Goal: Obtain resource: Download file/media

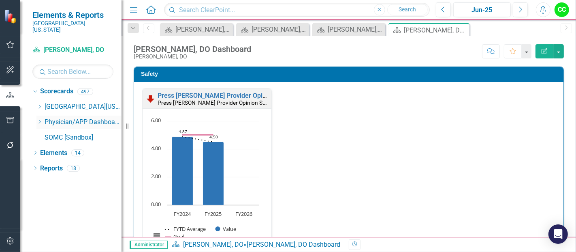
click at [41, 119] on icon "Dropdown" at bounding box center [39, 121] width 6 height 5
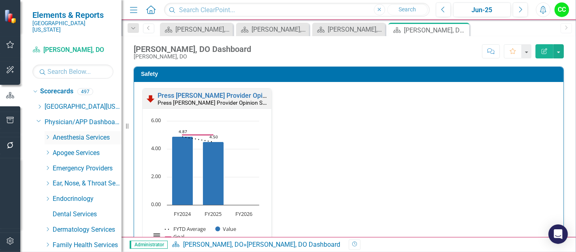
click at [47, 135] on icon "Dropdown" at bounding box center [48, 137] width 6 height 5
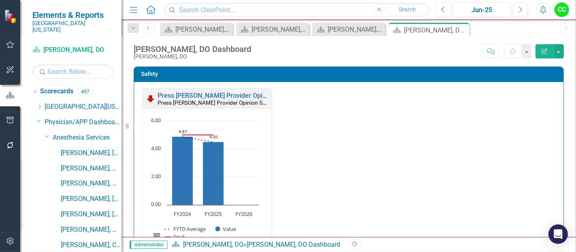
click at [79, 148] on link "[PERSON_NAME], [GEOGRAPHIC_DATA]" at bounding box center [91, 152] width 61 height 9
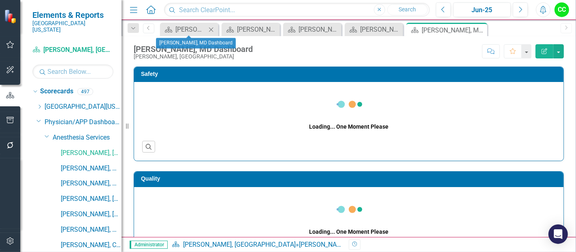
click at [211, 28] on icon "Close" at bounding box center [211, 29] width 8 height 6
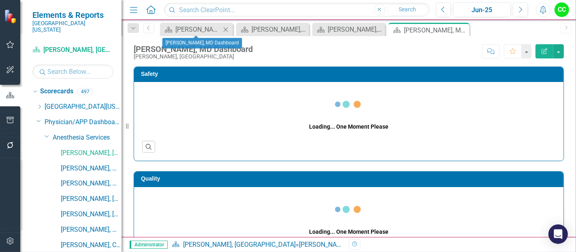
click at [226, 29] on icon at bounding box center [226, 29] width 4 height 4
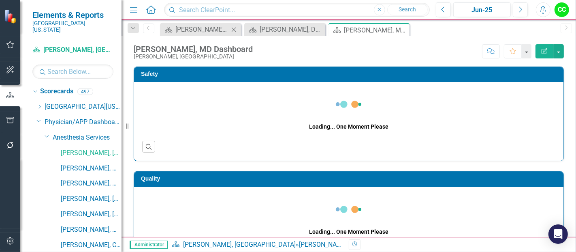
click at [236, 30] on icon "Close" at bounding box center [234, 29] width 8 height 6
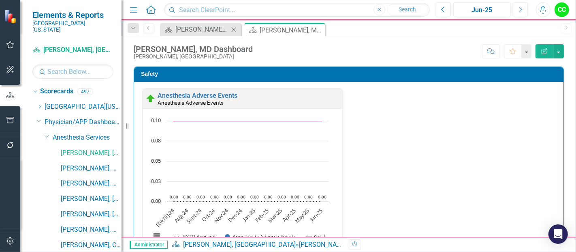
click at [234, 28] on icon at bounding box center [234, 29] width 4 height 4
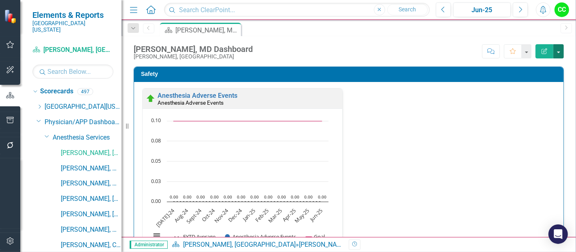
click at [560, 53] on button "button" at bounding box center [559, 51] width 11 height 14
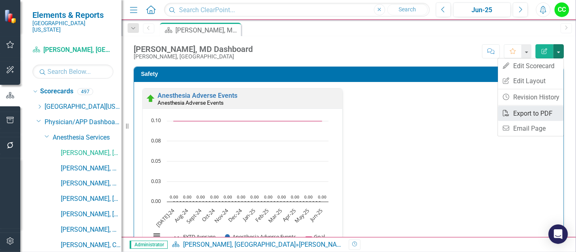
click at [528, 115] on link "PDF Export to PDF" at bounding box center [531, 113] width 66 height 15
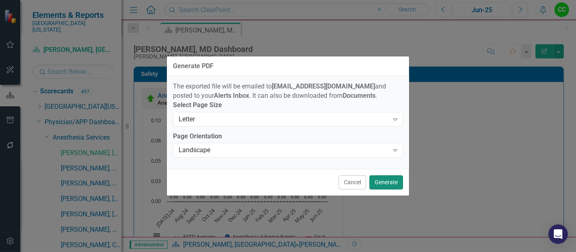
click at [392, 184] on button "Generate" at bounding box center [387, 182] width 34 height 14
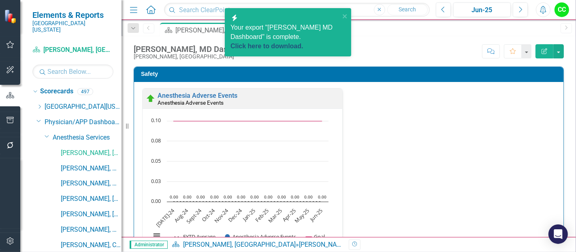
click at [301, 43] on link "Click here to download." at bounding box center [267, 46] width 73 height 7
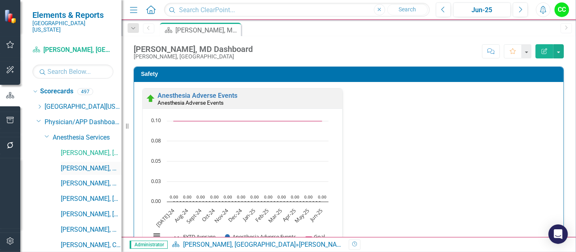
click at [88, 164] on link "[PERSON_NAME], MD" at bounding box center [91, 168] width 61 height 9
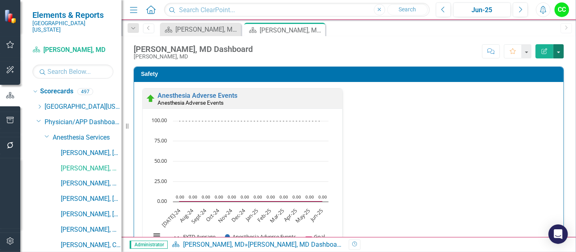
click at [557, 49] on button "button" at bounding box center [559, 51] width 11 height 14
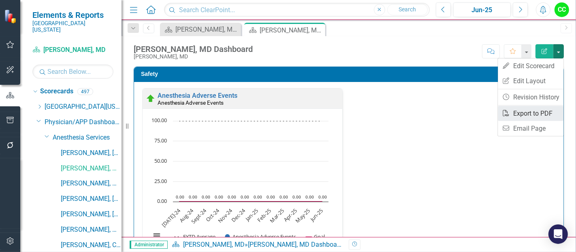
click at [533, 113] on link "PDF Export to PDF" at bounding box center [531, 113] width 66 height 15
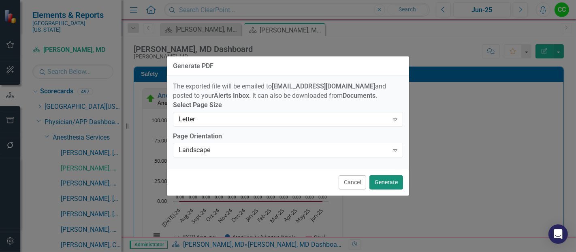
click at [389, 188] on button "Generate" at bounding box center [387, 182] width 34 height 14
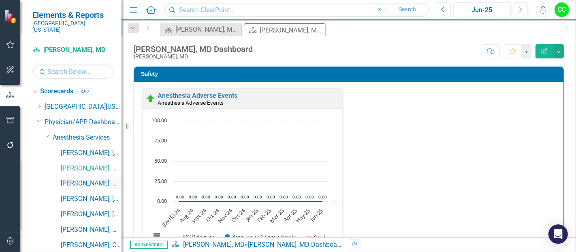
click at [90, 179] on link "[PERSON_NAME], MD" at bounding box center [91, 183] width 61 height 9
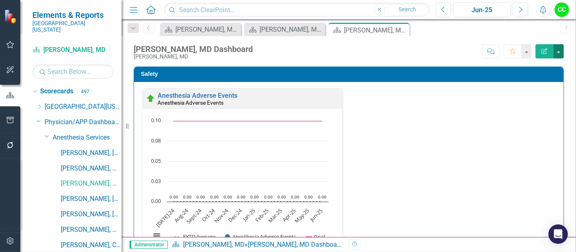
click at [558, 50] on button "button" at bounding box center [559, 51] width 11 height 14
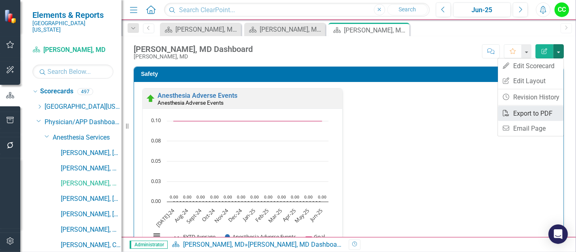
click at [517, 113] on link "PDF Export to PDF" at bounding box center [531, 113] width 66 height 15
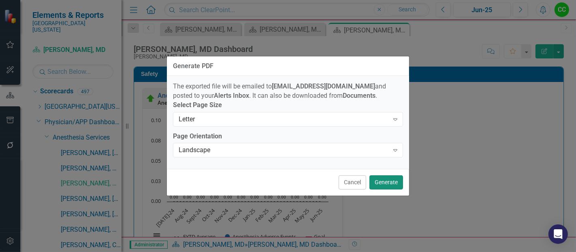
click at [389, 188] on button "Generate" at bounding box center [387, 182] width 34 height 14
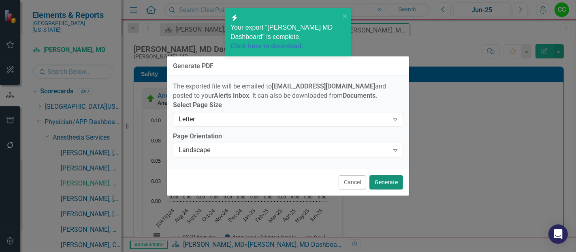
click at [390, 183] on button "Generate" at bounding box center [387, 182] width 34 height 14
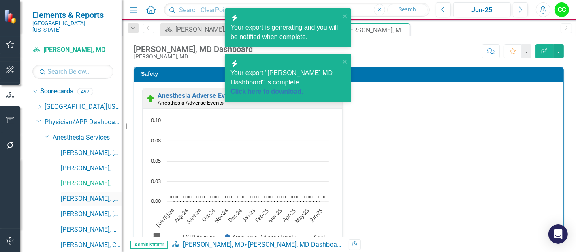
click at [72, 194] on link "[PERSON_NAME], [GEOGRAPHIC_DATA]" at bounding box center [91, 198] width 61 height 9
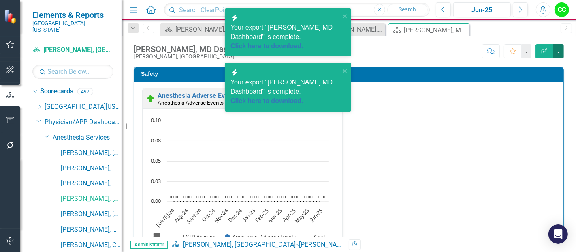
click at [559, 57] on button "button" at bounding box center [559, 51] width 11 height 14
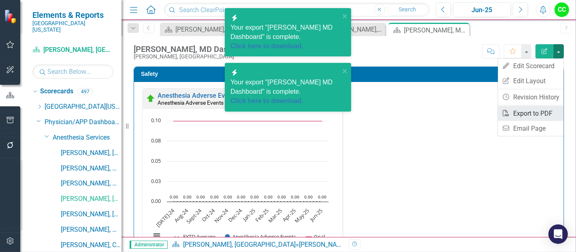
click at [526, 112] on link "PDF Export to PDF" at bounding box center [531, 113] width 66 height 15
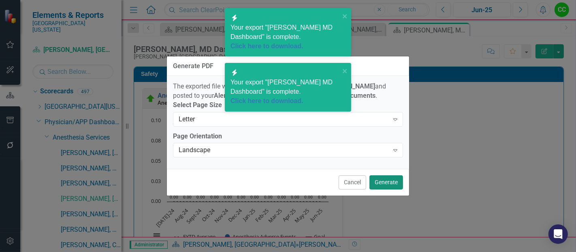
click at [383, 186] on button "Generate" at bounding box center [387, 182] width 34 height 14
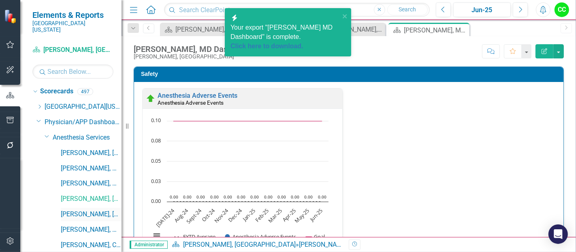
click at [89, 209] on link "[PERSON_NAME], [GEOGRAPHIC_DATA]" at bounding box center [91, 213] width 61 height 9
click at [556, 53] on button "button" at bounding box center [559, 51] width 11 height 14
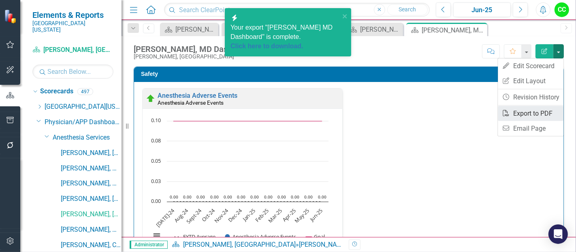
click at [529, 113] on link "PDF Export to PDF" at bounding box center [531, 113] width 66 height 15
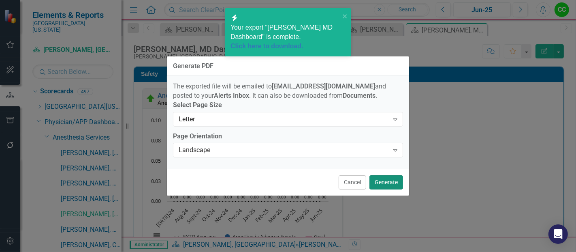
click at [389, 184] on button "Generate" at bounding box center [387, 182] width 34 height 14
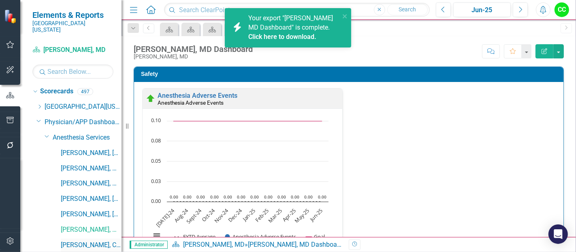
click at [76, 240] on link "[PERSON_NAME], CRNA" at bounding box center [91, 244] width 61 height 9
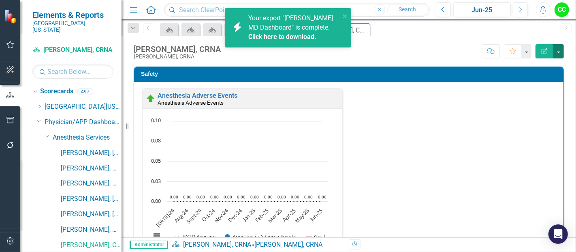
click at [556, 49] on button "button" at bounding box center [559, 51] width 11 height 14
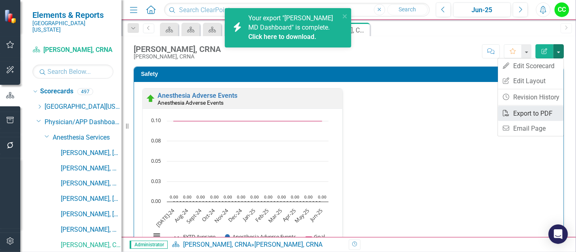
click at [527, 110] on link "PDF Export to PDF" at bounding box center [531, 113] width 66 height 15
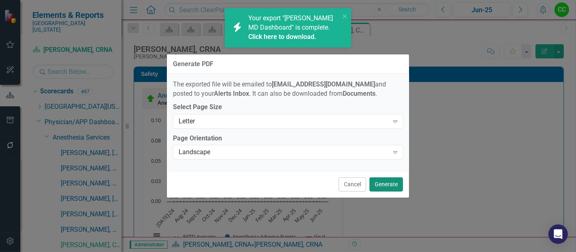
click at [385, 184] on button "Generate" at bounding box center [387, 184] width 34 height 14
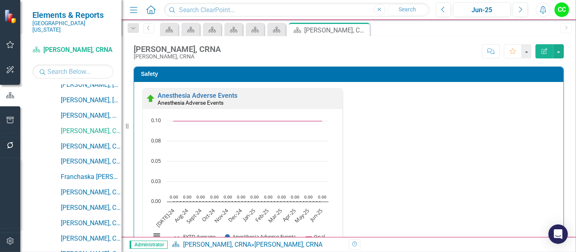
scroll to position [141, 0]
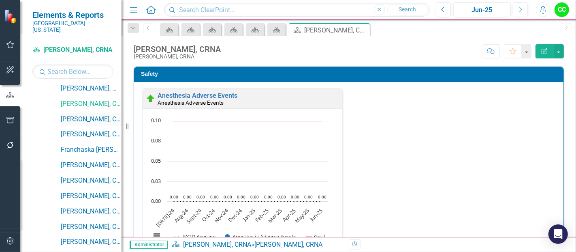
click at [91, 115] on link "[PERSON_NAME], CRNA" at bounding box center [91, 119] width 61 height 9
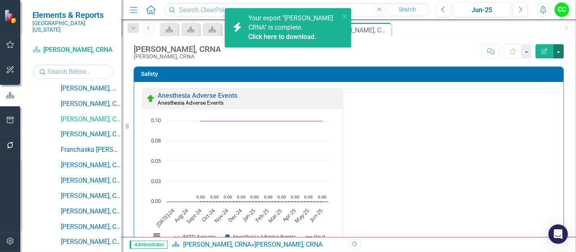
click at [558, 48] on button "button" at bounding box center [559, 51] width 11 height 14
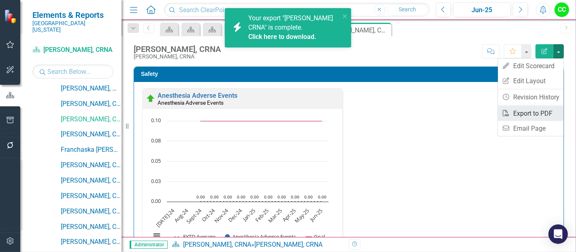
click at [526, 115] on link "PDF Export to PDF" at bounding box center [531, 113] width 66 height 15
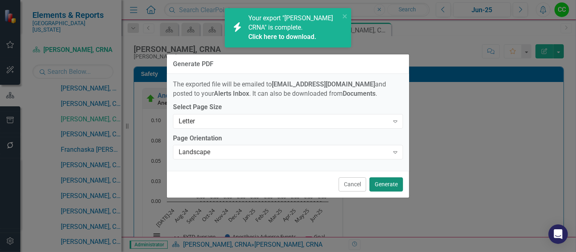
click at [395, 185] on button "Generate" at bounding box center [387, 184] width 34 height 14
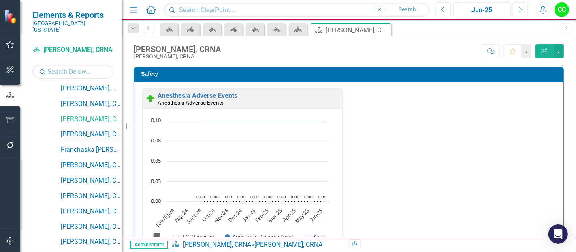
click at [67, 130] on link "[PERSON_NAME], CRNA" at bounding box center [91, 134] width 61 height 9
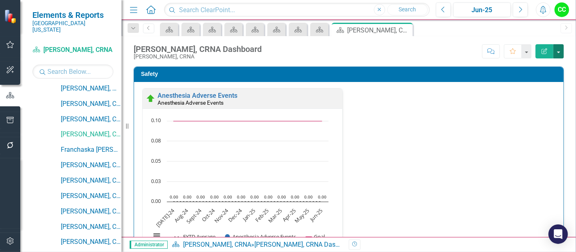
click at [557, 47] on button "button" at bounding box center [559, 51] width 11 height 14
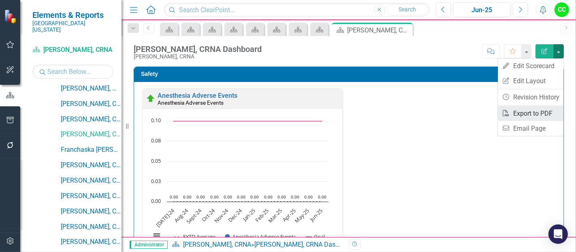
click at [534, 110] on link "PDF Export to PDF" at bounding box center [531, 113] width 66 height 15
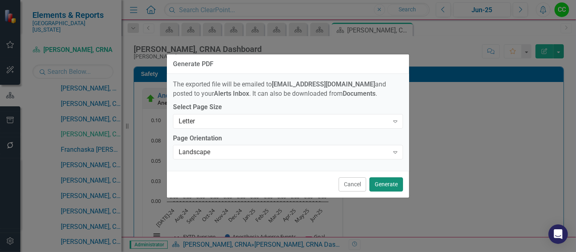
click at [402, 180] on button "Generate" at bounding box center [387, 184] width 34 height 14
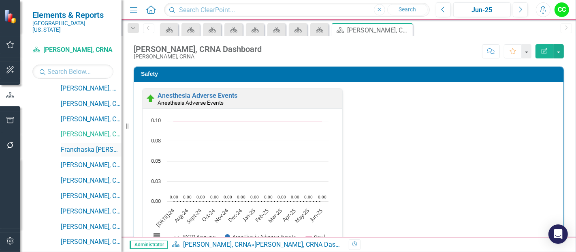
click at [93, 145] on link "Franchaska [PERSON_NAME], CRNA" at bounding box center [91, 149] width 61 height 9
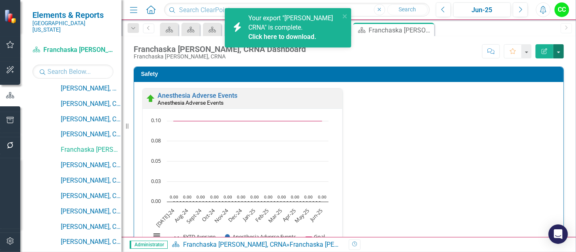
click at [555, 47] on button "button" at bounding box center [559, 51] width 11 height 14
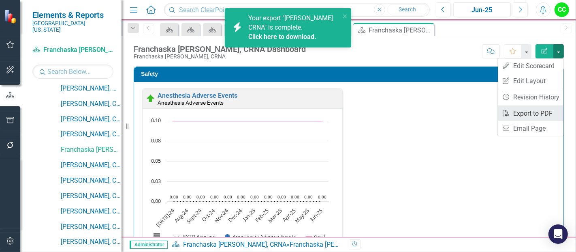
click at [515, 110] on link "PDF Export to PDF" at bounding box center [531, 113] width 66 height 15
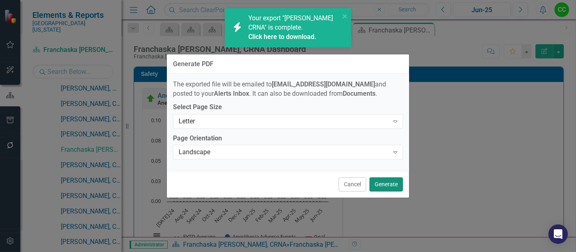
click at [387, 182] on button "Generate" at bounding box center [387, 184] width 34 height 14
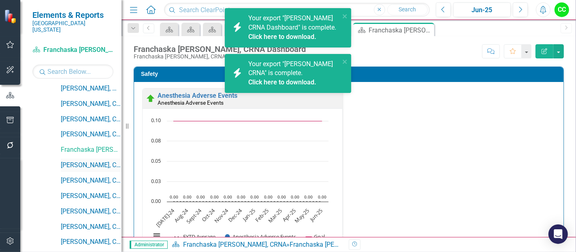
click at [82, 160] on link "[PERSON_NAME], CRNA" at bounding box center [91, 164] width 61 height 9
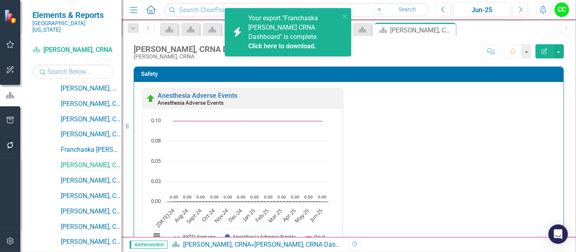
click at [82, 160] on link "[PERSON_NAME], CRNA" at bounding box center [91, 164] width 61 height 9
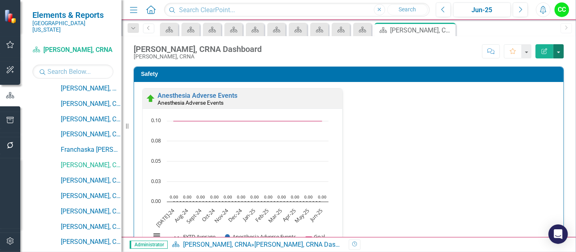
click at [559, 49] on button "button" at bounding box center [559, 51] width 11 height 14
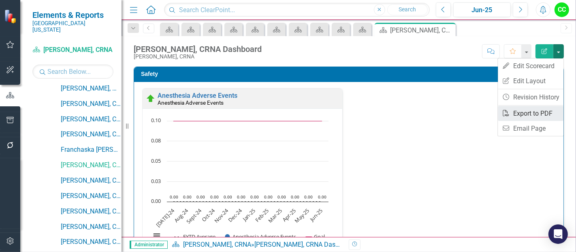
click at [526, 114] on link "PDF Export to PDF" at bounding box center [531, 113] width 66 height 15
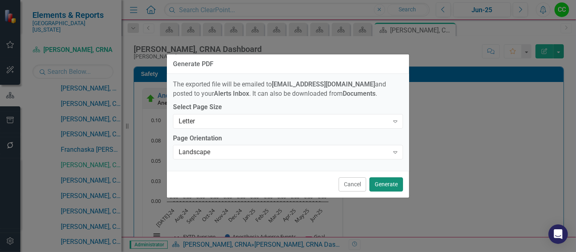
click at [383, 185] on button "Generate" at bounding box center [387, 184] width 34 height 14
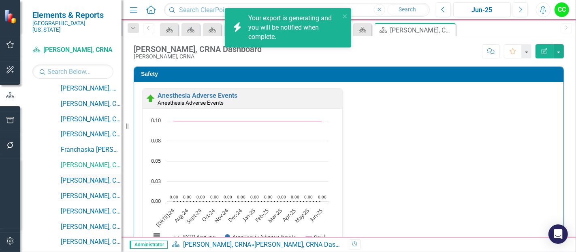
click at [86, 176] on link "[PERSON_NAME], CRNA" at bounding box center [91, 180] width 61 height 9
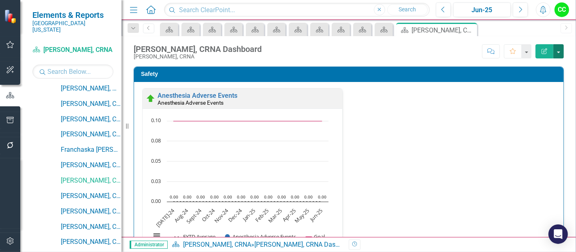
click at [561, 49] on button "button" at bounding box center [559, 51] width 11 height 14
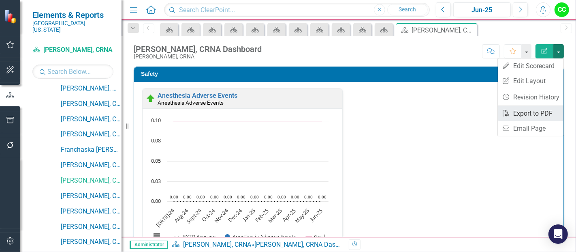
click at [528, 114] on link "PDF Export to PDF" at bounding box center [531, 113] width 66 height 15
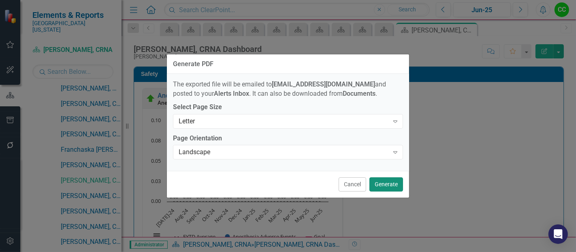
click at [375, 188] on button "Generate" at bounding box center [387, 184] width 34 height 14
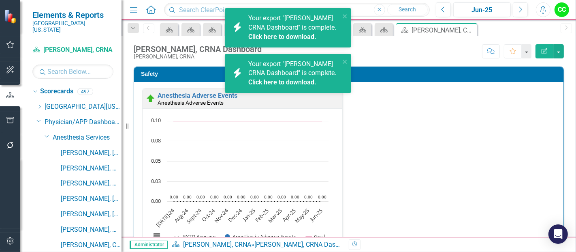
scroll to position [141, 0]
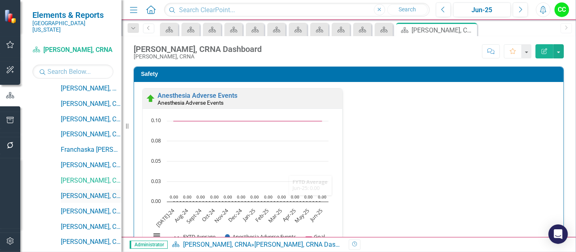
click at [92, 191] on link "[PERSON_NAME], CRNA" at bounding box center [91, 195] width 61 height 9
click at [557, 50] on button "button" at bounding box center [559, 51] width 11 height 14
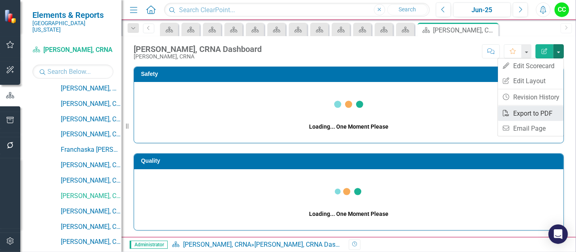
click at [523, 112] on link "PDF Export to PDF" at bounding box center [531, 113] width 66 height 15
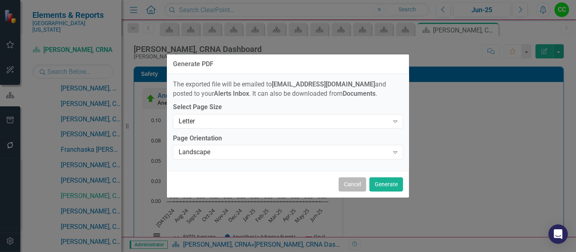
click at [357, 186] on button "Cancel" at bounding box center [353, 184] width 28 height 14
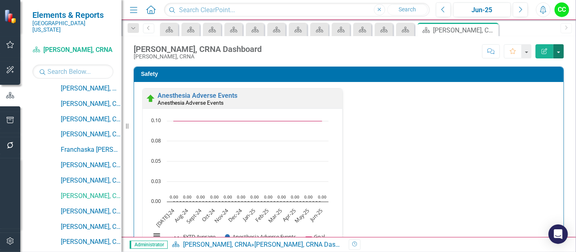
click at [555, 56] on button "button" at bounding box center [559, 51] width 11 height 14
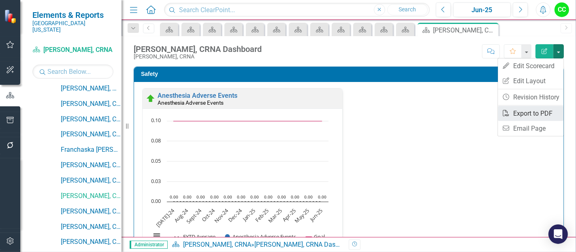
click at [522, 113] on link "PDF Export to PDF" at bounding box center [531, 113] width 66 height 15
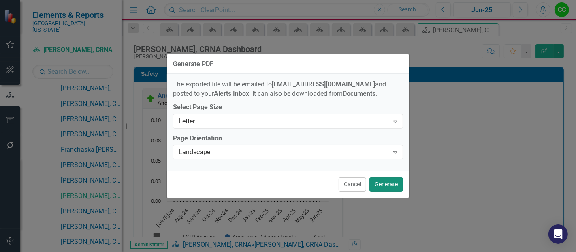
click at [381, 189] on button "Generate" at bounding box center [387, 184] width 34 height 14
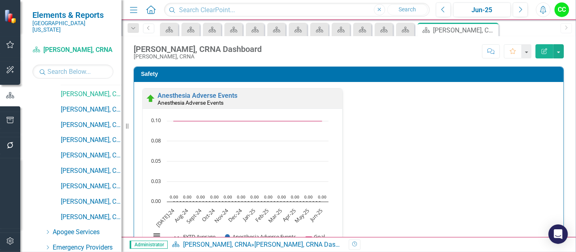
scroll to position [244, 0]
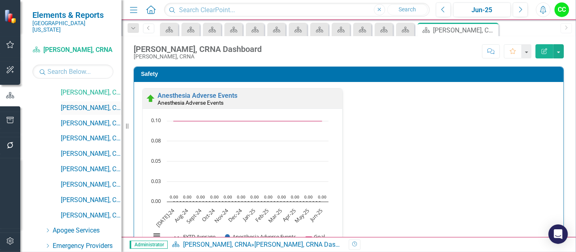
click at [77, 103] on link "[PERSON_NAME], CRNA" at bounding box center [91, 107] width 61 height 9
click at [557, 51] on button "button" at bounding box center [559, 51] width 11 height 14
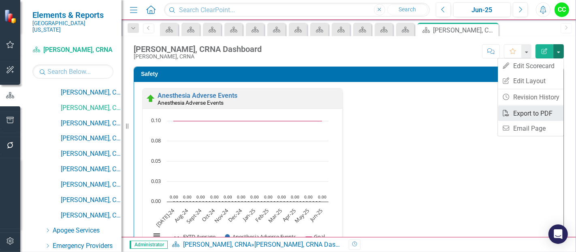
click at [524, 112] on link "PDF Export to PDF" at bounding box center [531, 113] width 66 height 15
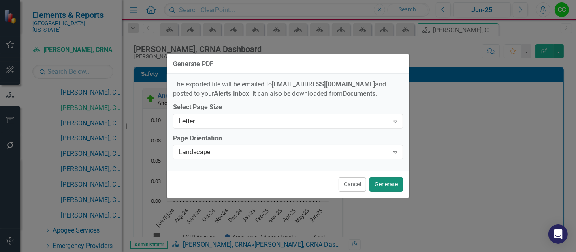
click at [387, 182] on button "Generate" at bounding box center [387, 184] width 34 height 14
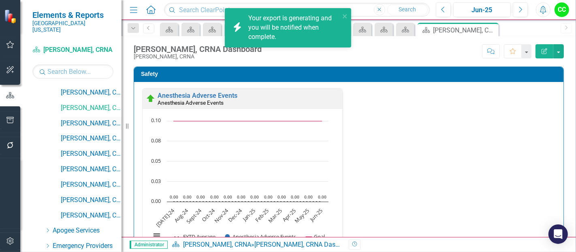
click at [80, 119] on link "[PERSON_NAME], CRNA" at bounding box center [91, 123] width 61 height 9
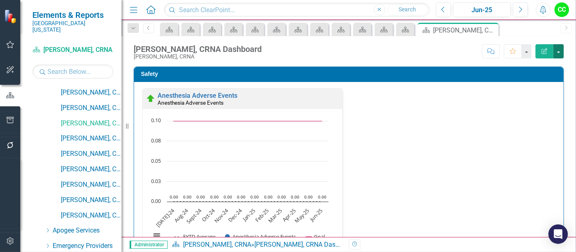
click at [558, 47] on button "button" at bounding box center [559, 51] width 11 height 14
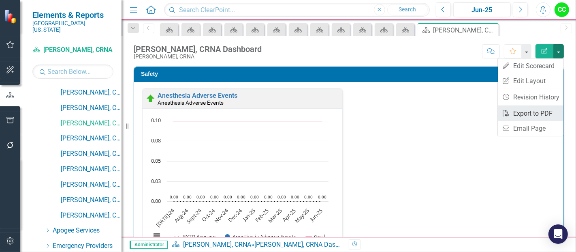
click at [524, 116] on link "PDF Export to PDF" at bounding box center [531, 113] width 66 height 15
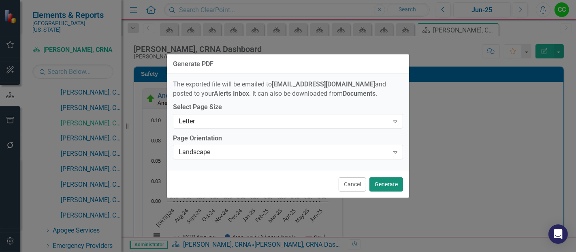
click at [391, 184] on button "Generate" at bounding box center [387, 184] width 34 height 14
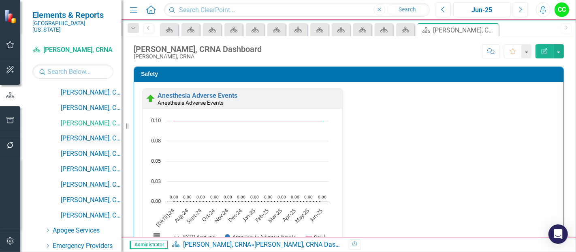
click at [76, 134] on link "[PERSON_NAME], CRNA" at bounding box center [91, 138] width 61 height 9
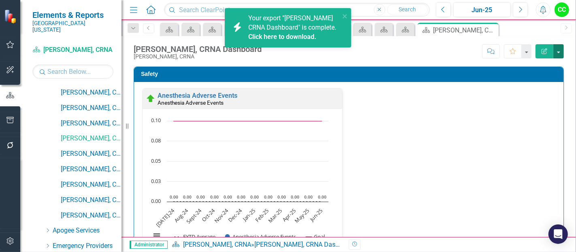
click at [558, 53] on button "button" at bounding box center [559, 51] width 11 height 14
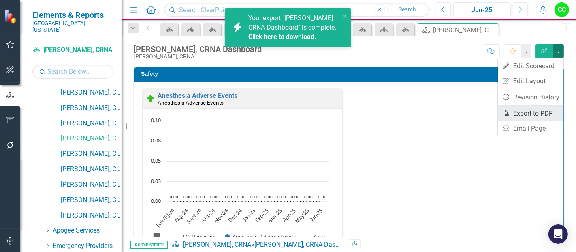
click at [524, 111] on link "PDF Export to PDF" at bounding box center [531, 113] width 66 height 15
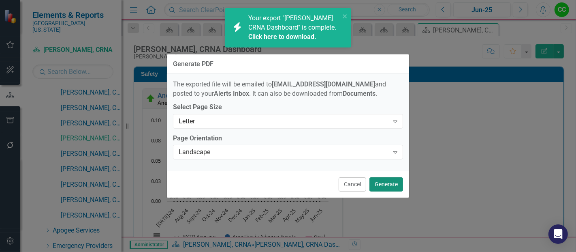
click at [388, 188] on button "Generate" at bounding box center [387, 184] width 34 height 14
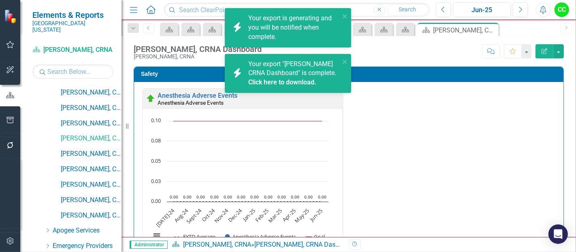
click at [83, 149] on link "[PERSON_NAME], CRNA" at bounding box center [91, 153] width 61 height 9
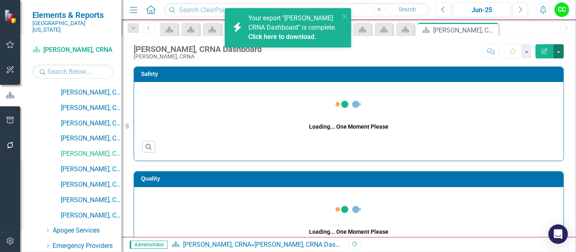
click at [558, 51] on button "button" at bounding box center [559, 51] width 11 height 14
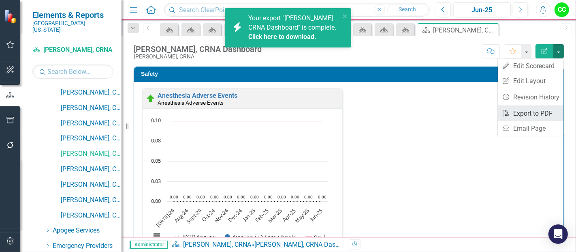
click at [522, 113] on link "PDF Export to PDF" at bounding box center [531, 113] width 66 height 15
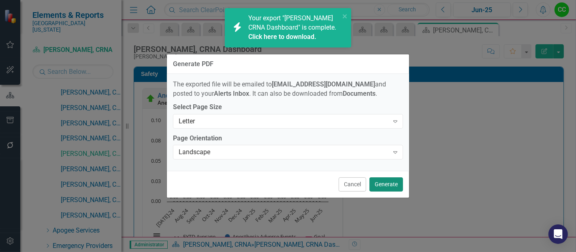
click at [385, 185] on button "Generate" at bounding box center [387, 184] width 34 height 14
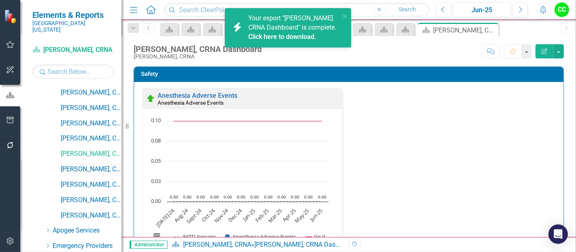
click at [98, 165] on link "[PERSON_NAME], CRNA" at bounding box center [91, 169] width 61 height 9
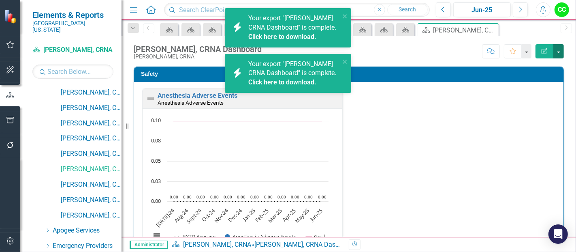
click at [556, 49] on button "button" at bounding box center [559, 51] width 11 height 14
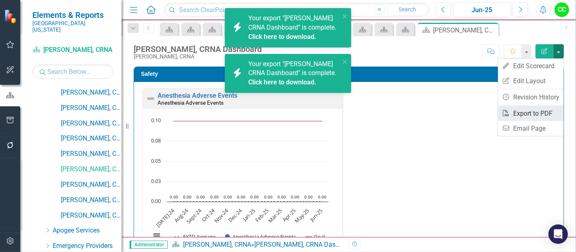
click at [531, 110] on link "PDF Export to PDF" at bounding box center [531, 113] width 66 height 15
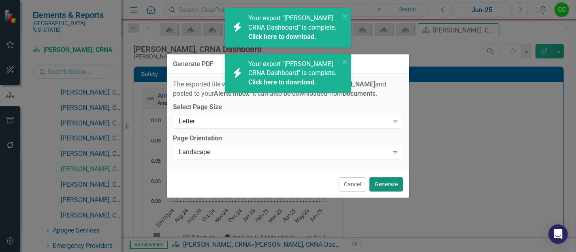
click at [388, 180] on button "Generate" at bounding box center [387, 184] width 34 height 14
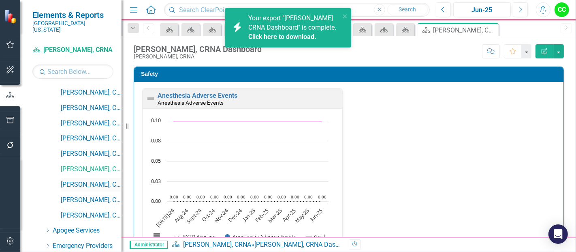
click at [84, 180] on link "[PERSON_NAME], CRNA" at bounding box center [91, 184] width 61 height 9
click at [557, 53] on button "button" at bounding box center [559, 51] width 11 height 14
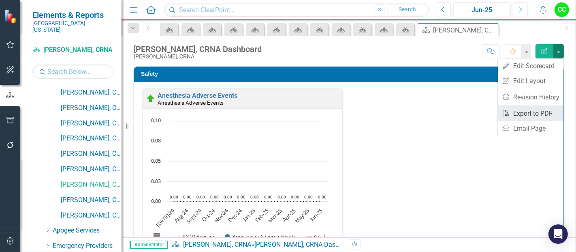
click at [522, 110] on link "PDF Export to PDF" at bounding box center [531, 113] width 66 height 15
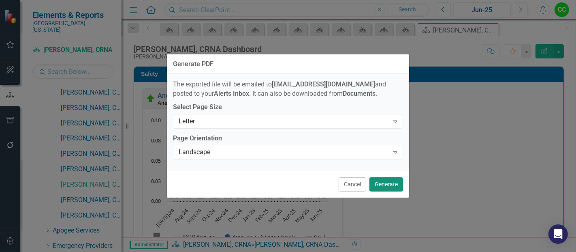
click at [389, 186] on button "Generate" at bounding box center [387, 184] width 34 height 14
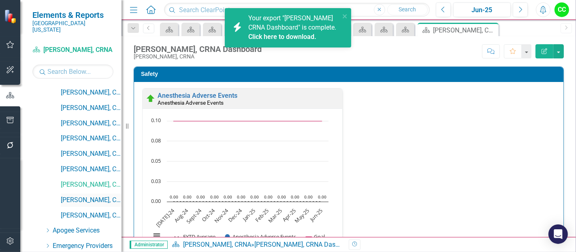
click at [69, 195] on link "[PERSON_NAME], CRNA" at bounding box center [91, 199] width 61 height 9
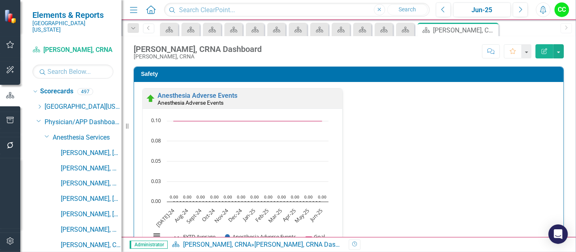
scroll to position [244, 0]
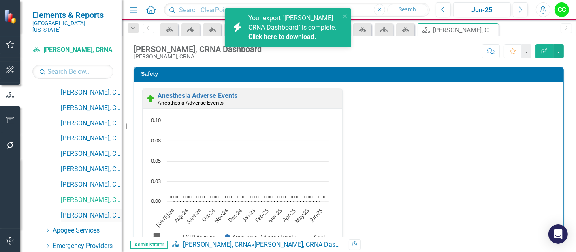
click at [82, 211] on link "[PERSON_NAME], CRNA" at bounding box center [91, 215] width 61 height 9
click at [557, 48] on button "button" at bounding box center [559, 51] width 11 height 14
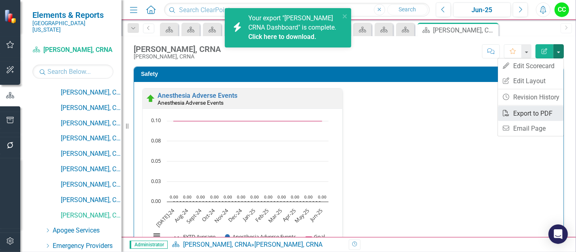
click at [528, 116] on link "PDF Export to PDF" at bounding box center [531, 113] width 66 height 15
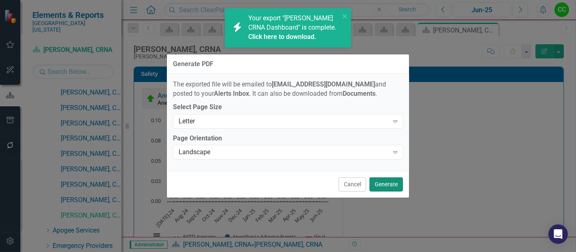
click at [391, 188] on button "Generate" at bounding box center [387, 184] width 34 height 14
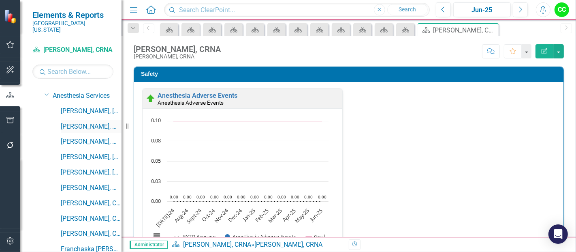
scroll to position [15, 0]
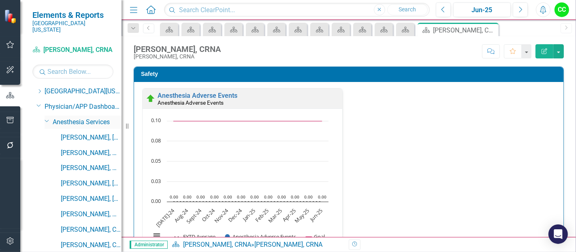
click at [47, 118] on icon "Dropdown" at bounding box center [47, 121] width 5 height 6
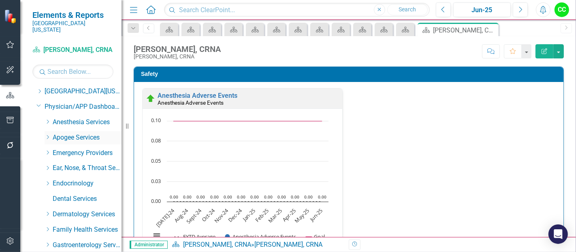
click at [49, 135] on icon "Dropdown" at bounding box center [48, 137] width 6 height 5
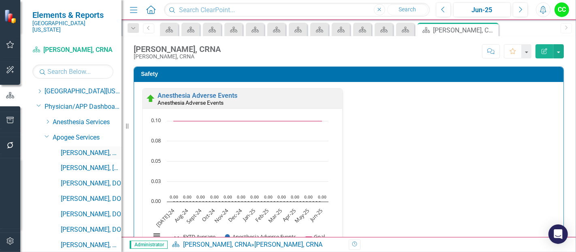
click at [74, 148] on link "[PERSON_NAME], MD" at bounding box center [91, 152] width 61 height 9
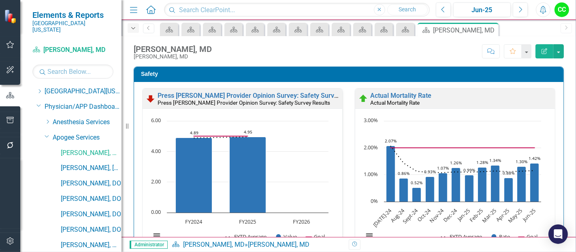
click at [132, 24] on div "Dropdown" at bounding box center [133, 28] width 11 height 10
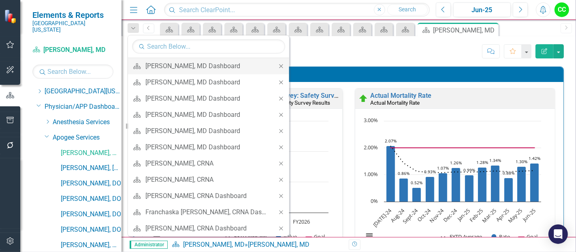
click at [279, 65] on icon at bounding box center [281, 66] width 4 height 4
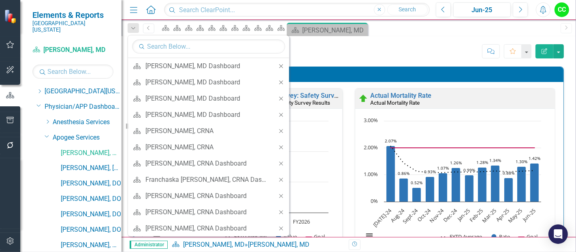
click at [279, 65] on icon at bounding box center [281, 66] width 4 height 4
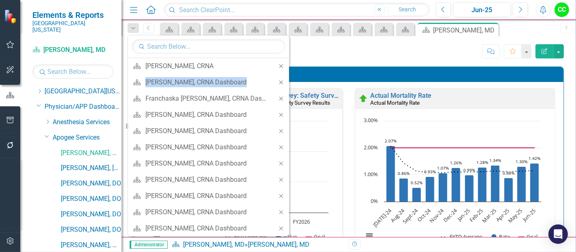
click at [279, 65] on icon at bounding box center [281, 66] width 4 height 4
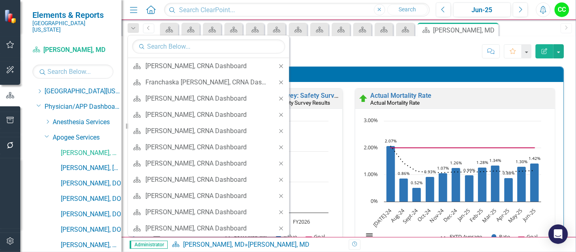
click at [279, 65] on icon at bounding box center [281, 66] width 4 height 4
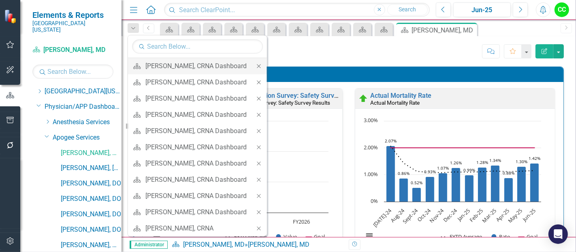
click at [258, 64] on icon "Close" at bounding box center [258, 66] width 7 height 6
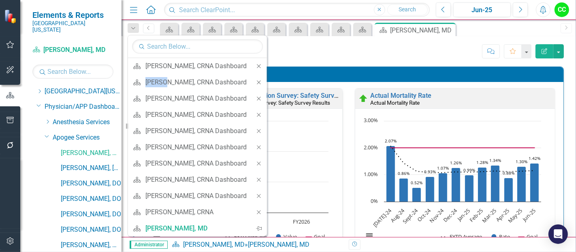
click at [258, 64] on icon "Close" at bounding box center [258, 66] width 7 height 6
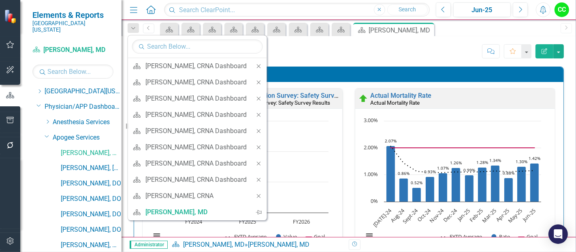
click at [258, 64] on icon "Close" at bounding box center [258, 66] width 7 height 6
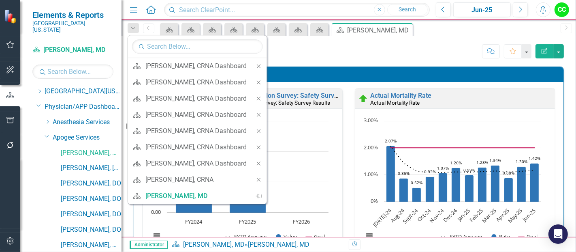
click at [258, 64] on icon "Close" at bounding box center [258, 66] width 7 height 6
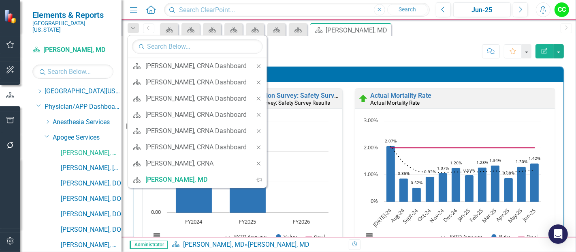
click at [258, 64] on icon "Close" at bounding box center [258, 66] width 7 height 6
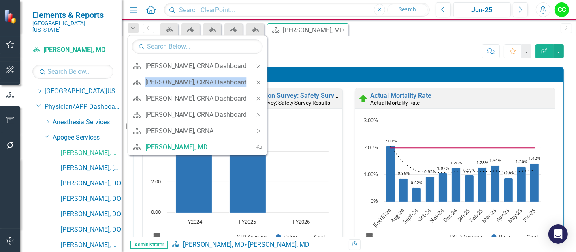
click at [258, 64] on icon "Close" at bounding box center [258, 66] width 7 height 6
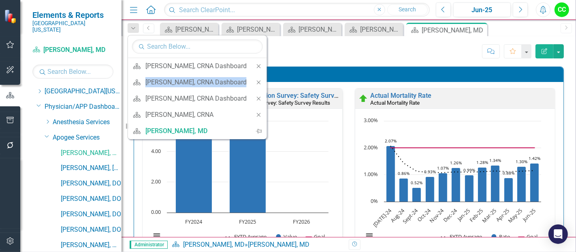
click at [258, 64] on div "Close" at bounding box center [259, 66] width 16 height 16
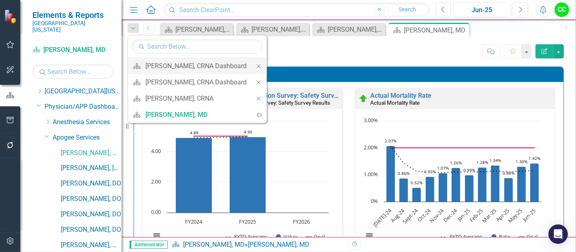
click at [251, 62] on div "Close" at bounding box center [259, 66] width 16 height 16
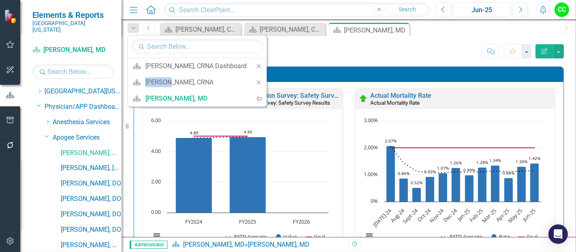
click at [251, 62] on div "Close" at bounding box center [259, 66] width 16 height 16
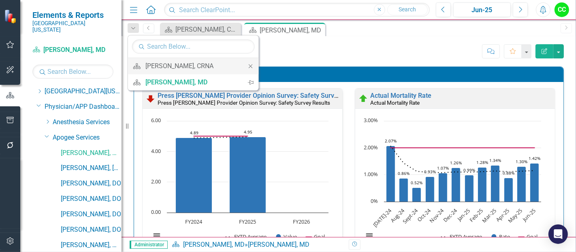
click at [246, 62] on div "Close" at bounding box center [251, 66] width 16 height 16
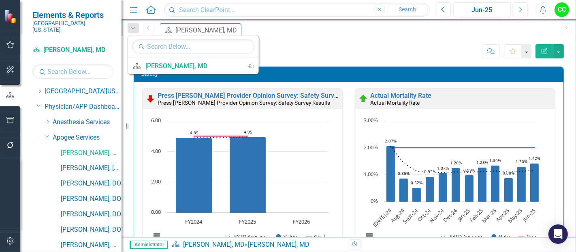
click at [304, 57] on div "Score: N/A Jun-25 Completed Comment Favorite Edit Report" at bounding box center [390, 51] width 348 height 14
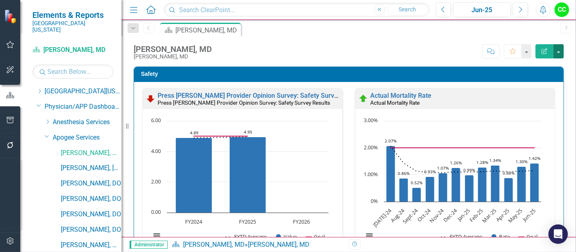
click at [559, 53] on button "button" at bounding box center [559, 51] width 11 height 14
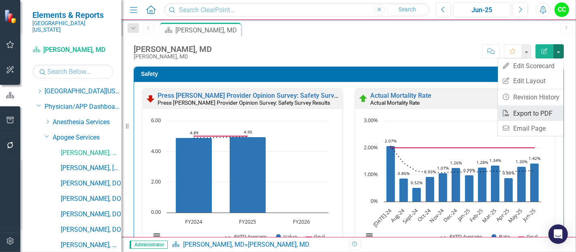
click at [521, 115] on link "PDF Export to PDF" at bounding box center [531, 113] width 66 height 15
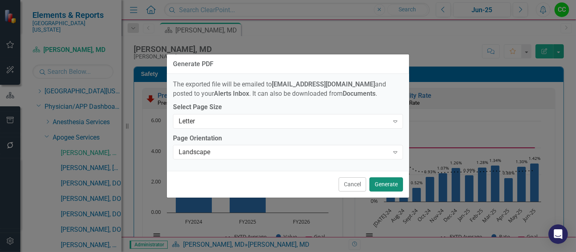
click at [387, 188] on button "Generate" at bounding box center [387, 184] width 34 height 14
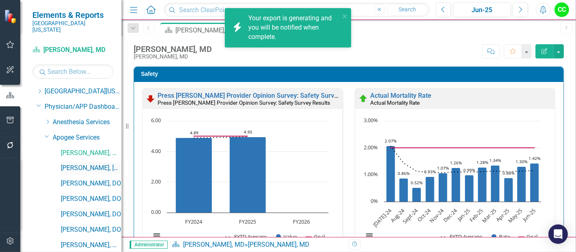
click at [82, 163] on link "[PERSON_NAME], [GEOGRAPHIC_DATA]" at bounding box center [91, 167] width 61 height 9
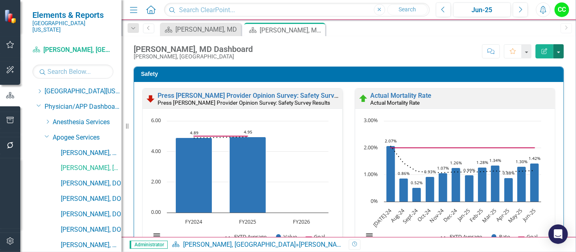
click at [557, 53] on button "button" at bounding box center [559, 51] width 11 height 14
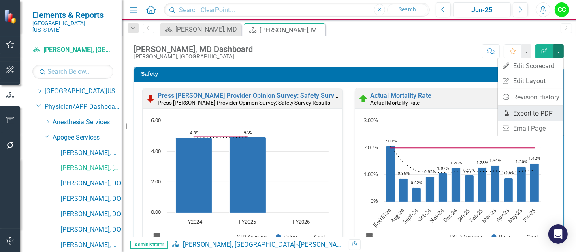
click at [530, 106] on link "PDF Export to PDF" at bounding box center [531, 113] width 66 height 15
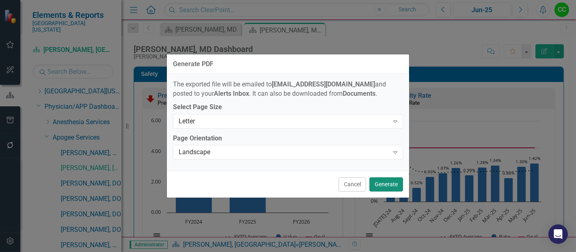
click at [388, 186] on button "Generate" at bounding box center [387, 184] width 34 height 14
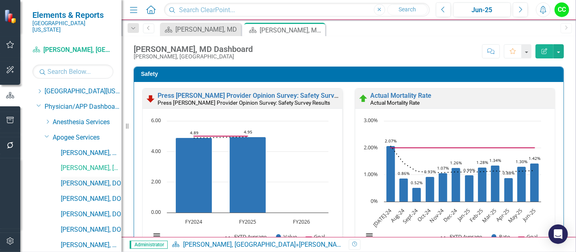
click at [81, 179] on link "[PERSON_NAME], DO" at bounding box center [91, 183] width 61 height 9
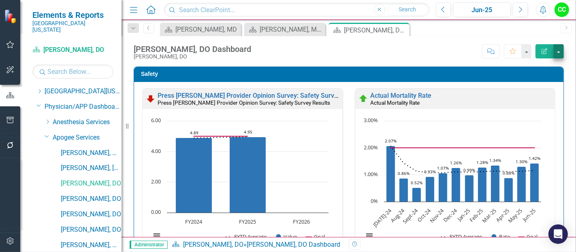
click at [560, 52] on button "button" at bounding box center [559, 51] width 11 height 14
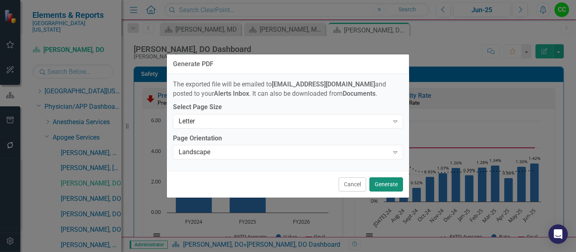
click at [382, 183] on button "Generate" at bounding box center [387, 184] width 34 height 14
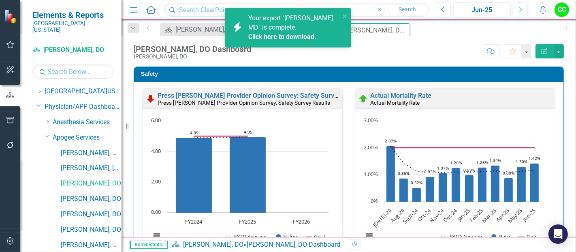
click at [89, 194] on link "[PERSON_NAME], DO" at bounding box center [91, 198] width 61 height 9
